Goal: Task Accomplishment & Management: Use online tool/utility

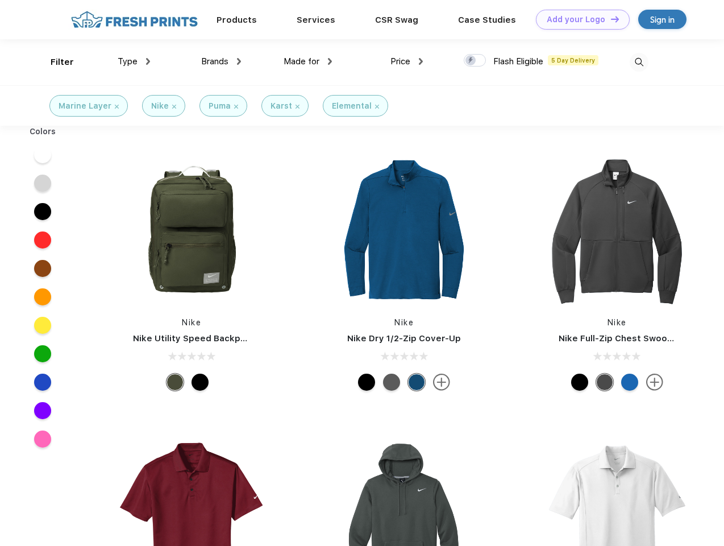
click at [578, 19] on link "Add your Logo Design Tool" at bounding box center [583, 20] width 94 height 20
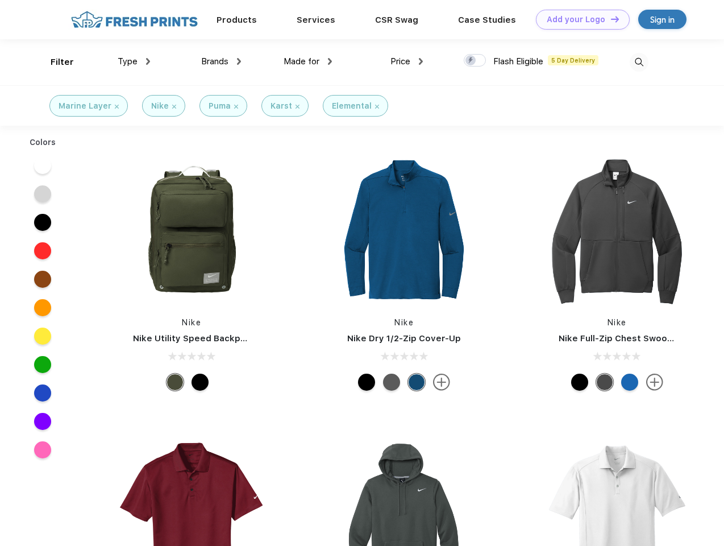
click at [0, 0] on div "Design Tool" at bounding box center [0, 0] width 0 height 0
click at [610, 19] on link "Add your Logo Design Tool" at bounding box center [583, 20] width 94 height 20
click at [55, 62] on div "Filter" at bounding box center [62, 62] width 23 height 13
click at [134, 61] on span "Type" at bounding box center [128, 61] width 20 height 10
click at [221, 61] on span "Brands" at bounding box center [214, 61] width 27 height 10
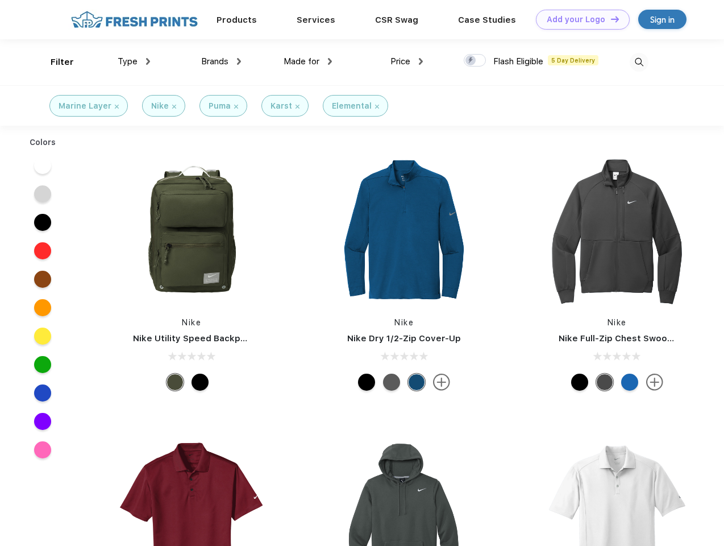
click at [308, 61] on span "Made for" at bounding box center [302, 61] width 36 height 10
click at [407, 61] on span "Price" at bounding box center [400, 61] width 20 height 10
